Goal: Task Accomplishment & Management: Manage account settings

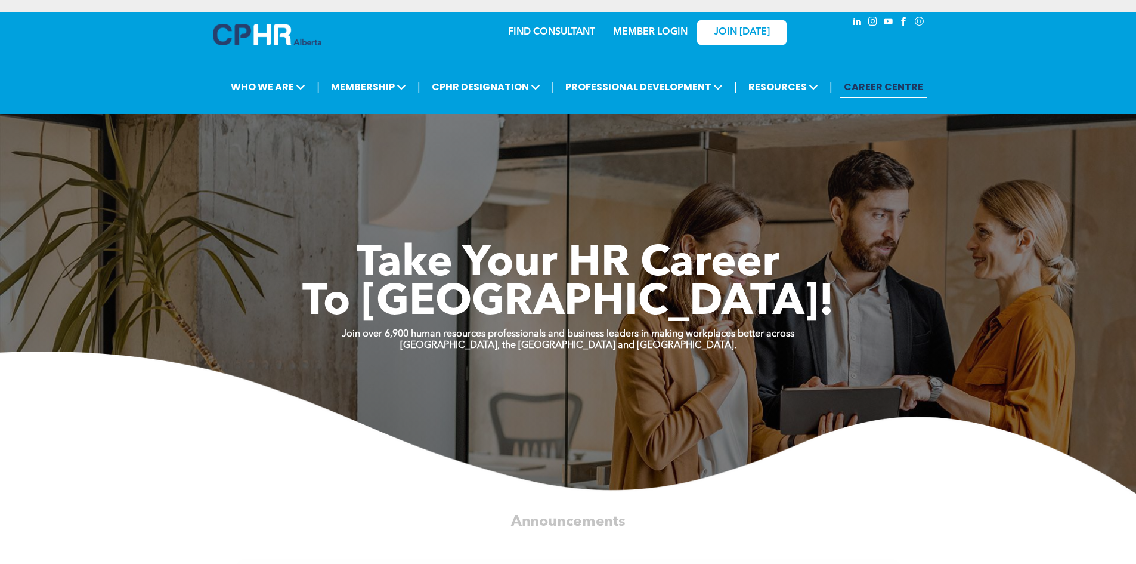
click at [660, 24] on div "MEMBER LOGIN" at bounding box center [650, 28] width 78 height 21
click at [660, 27] on link "MEMBER LOGIN" at bounding box center [650, 32] width 75 height 10
click at [665, 31] on link "MEMBER LOGIN" at bounding box center [650, 32] width 75 height 10
click at [645, 13] on div "FIND CONSULTANT MEMBER LOGIN JOIN [DATE]" at bounding box center [627, 31] width 347 height 39
click at [646, 24] on div "MEMBER LOGIN" at bounding box center [650, 28] width 78 height 21
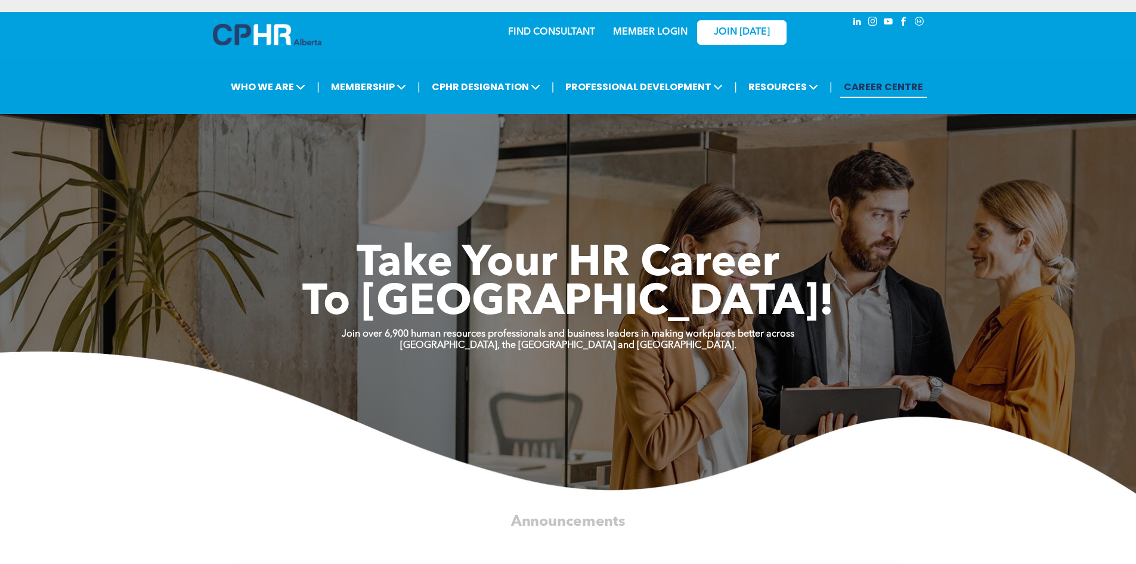
click at [645, 30] on link "MEMBER LOGIN" at bounding box center [650, 32] width 75 height 10
